Goal: Check status: Check status

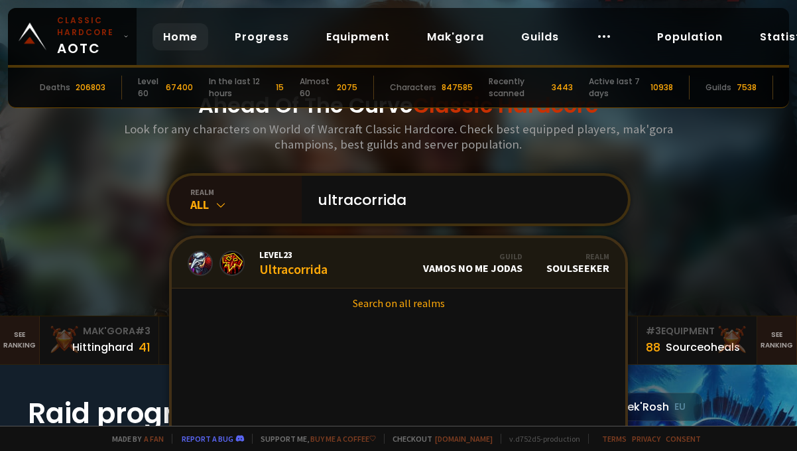
type input "ultracorrida"
click at [348, 266] on link "Level 23 Ultracorrida Guild Vamos no me jodas Realm Soulseeker" at bounding box center [399, 263] width 454 height 50
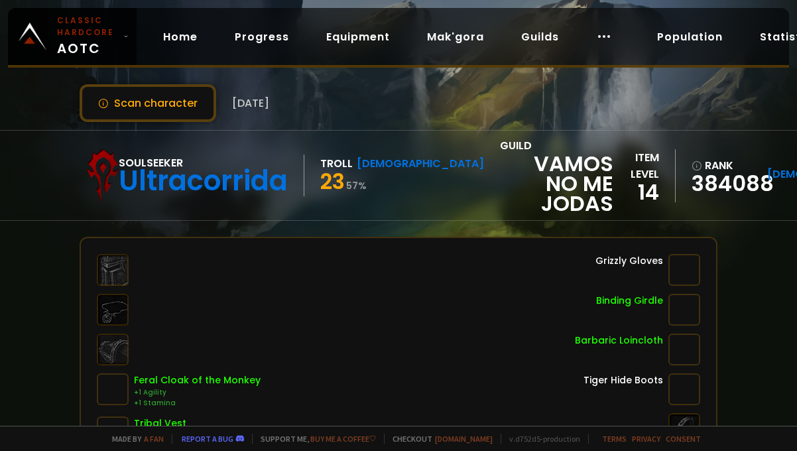
scroll to position [5, 0]
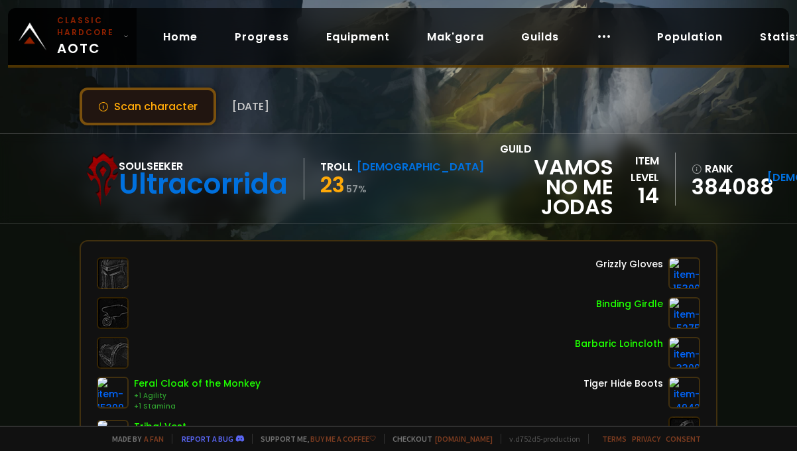
click at [163, 104] on button "Scan character" at bounding box center [148, 107] width 137 height 38
click at [130, 106] on button "Scan character" at bounding box center [148, 107] width 137 height 38
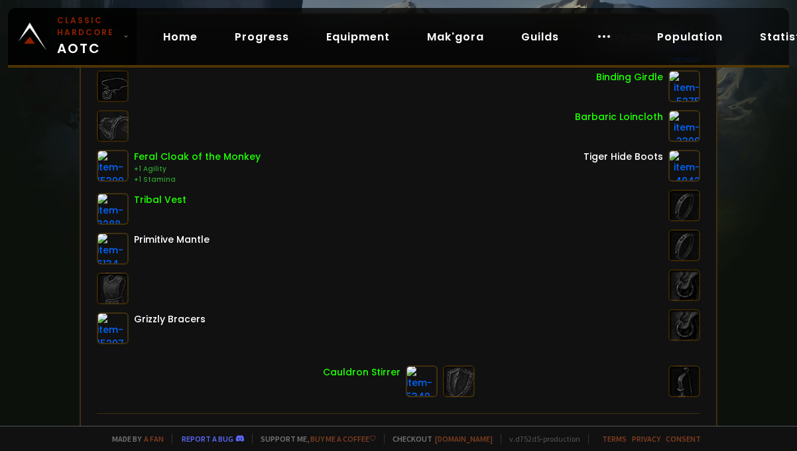
scroll to position [315, 0]
